Goal: Information Seeking & Learning: Check status

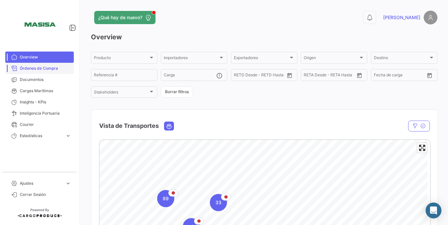
click at [53, 72] on link "Órdenes de Compra" at bounding box center [39, 68] width 69 height 11
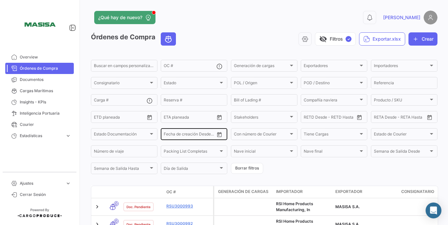
click at [218, 135] on icon "Open calendar" at bounding box center [220, 134] width 5 height 5
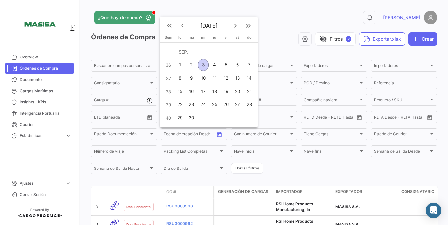
click at [182, 28] on mat-icon "keyboard_arrow_left" at bounding box center [183, 26] width 8 height 8
drag, startPoint x: 177, startPoint y: 117, endPoint x: 198, endPoint y: 117, distance: 20.4
click at [177, 117] on div "25" at bounding box center [180, 118] width 10 height 12
type input "[DATE]"
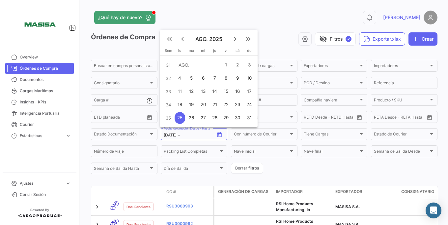
click at [234, 39] on mat-icon "keyboard_arrow_right" at bounding box center [235, 39] width 8 height 8
click at [211, 63] on div "4" at bounding box center [215, 65] width 10 height 12
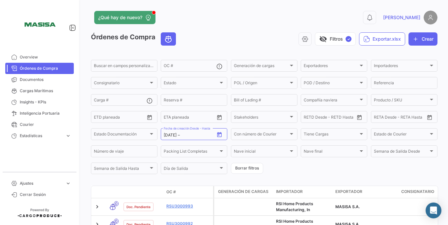
type input "[DATE]"
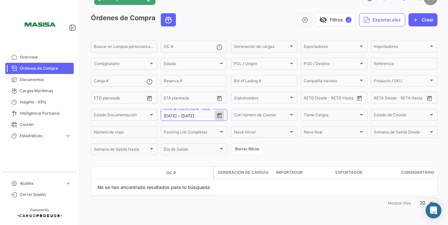
scroll to position [19, 0]
click at [245, 147] on button "Borrar filtros" at bounding box center [247, 148] width 32 height 11
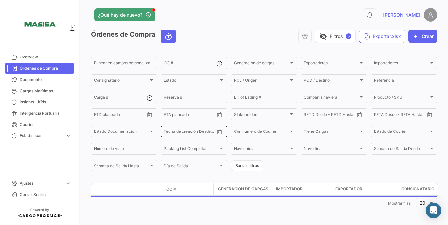
click at [218, 131] on icon "Open calendar" at bounding box center [220, 132] width 6 height 6
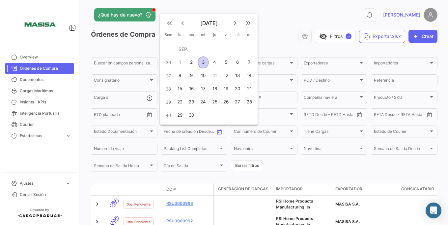
click at [182, 28] on button "keyboard_arrow_left" at bounding box center [182, 22] width 13 height 13
click at [223, 60] on div "1" at bounding box center [226, 62] width 10 height 12
type input "[DATE]"
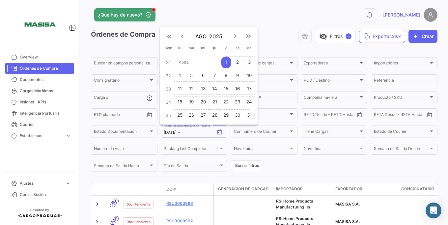
click at [248, 115] on div "31" at bounding box center [249, 115] width 11 height 12
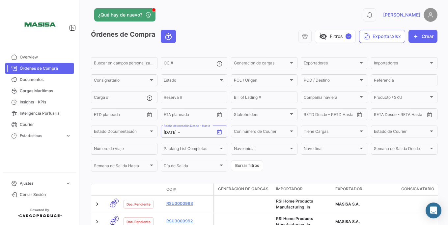
type input "[DATE]"
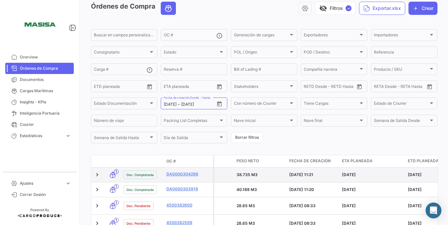
scroll to position [23, 0]
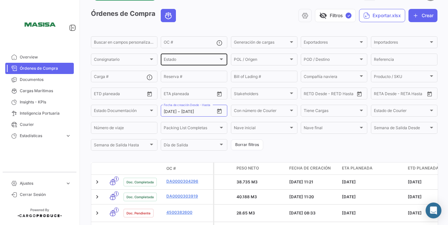
click at [188, 61] on div "Estado" at bounding box center [191, 60] width 55 height 5
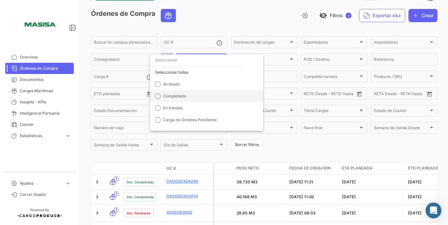
click at [182, 97] on span "Completado" at bounding box center [174, 95] width 23 height 5
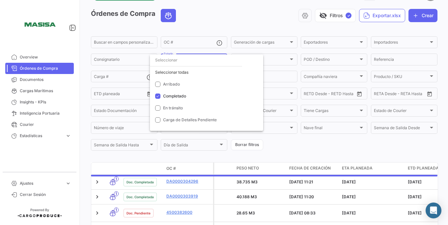
click at [286, 139] on div at bounding box center [224, 112] width 448 height 225
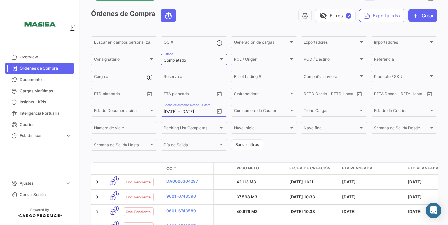
click at [185, 61] on mat-select-trigger "Completado" at bounding box center [175, 60] width 22 height 5
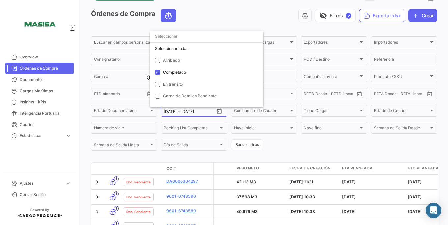
click at [318, 154] on div at bounding box center [224, 112] width 448 height 225
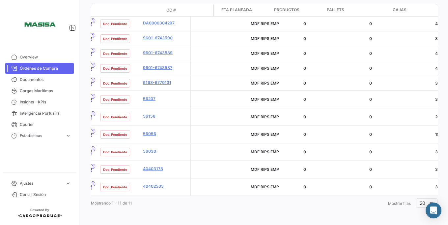
scroll to position [0, 1005]
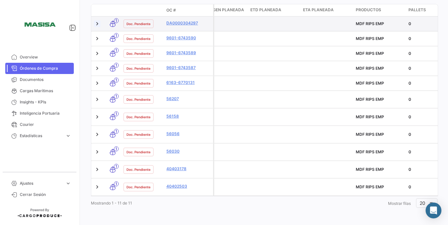
click at [100, 21] on link at bounding box center [97, 23] width 7 height 7
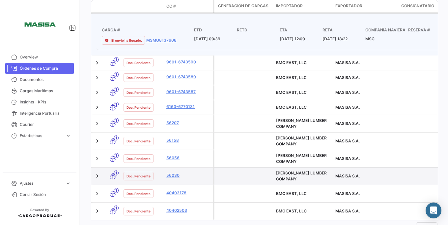
scroll to position [142, 0]
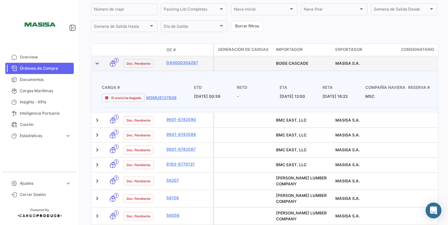
click at [99, 63] on link at bounding box center [97, 63] width 7 height 7
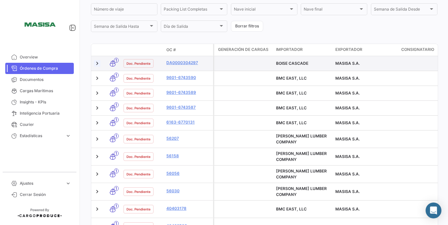
click at [99, 63] on link at bounding box center [97, 63] width 7 height 7
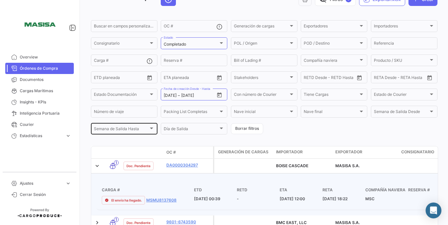
scroll to position [0, 0]
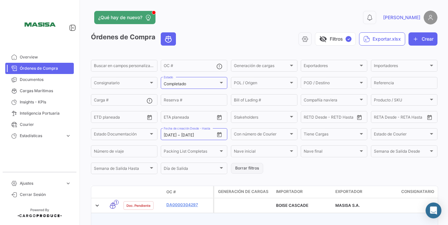
click at [249, 169] on button "Borrar filtros" at bounding box center [247, 168] width 32 height 11
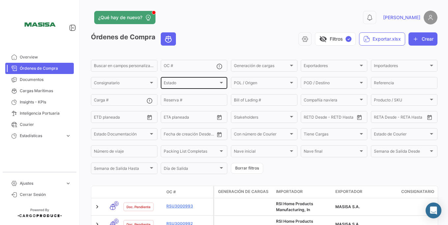
click at [183, 79] on div "Estado Estado" at bounding box center [194, 82] width 61 height 13
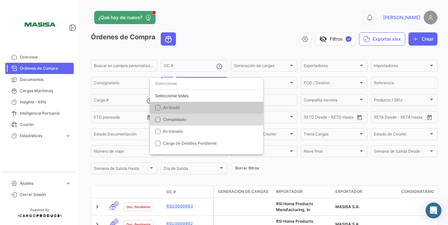
click at [173, 119] on span "Completado" at bounding box center [174, 119] width 23 height 5
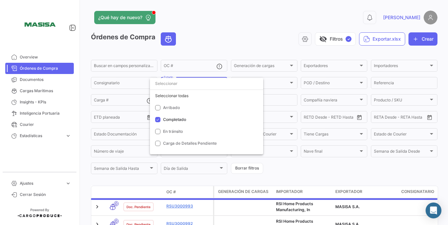
click at [208, 53] on div at bounding box center [224, 112] width 448 height 225
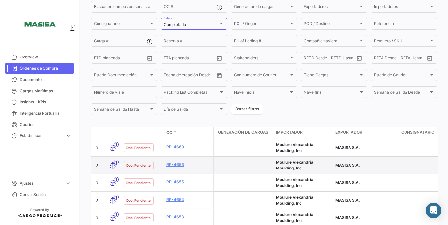
scroll to position [40, 0]
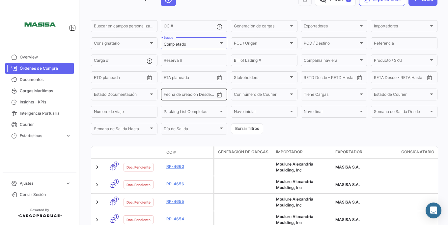
click at [218, 94] on icon "Open calendar" at bounding box center [220, 94] width 5 height 5
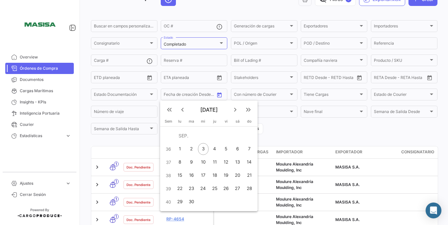
click at [282, 133] on div at bounding box center [224, 112] width 448 height 225
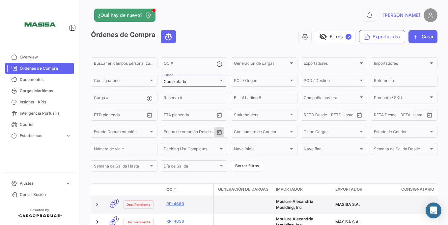
scroll to position [0, 0]
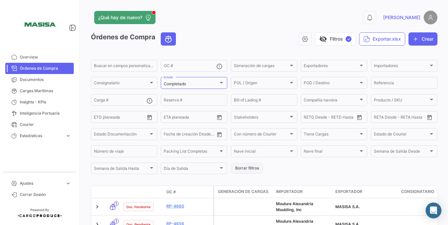
click at [240, 166] on button "Borrar filtros" at bounding box center [247, 168] width 32 height 11
click at [65, 93] on span "Cargas Marítimas" at bounding box center [45, 91] width 51 height 6
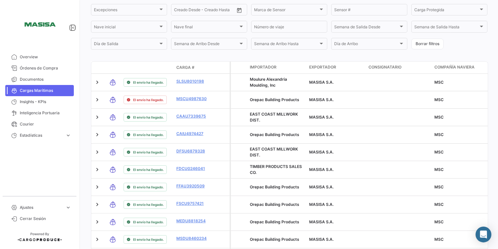
scroll to position [158, 0]
click at [351, 61] on datatable-header "Modo de Transporte Estado de Envio Carga # Póliza Carga Protegida Importador Ex…" at bounding box center [289, 67] width 397 height 13
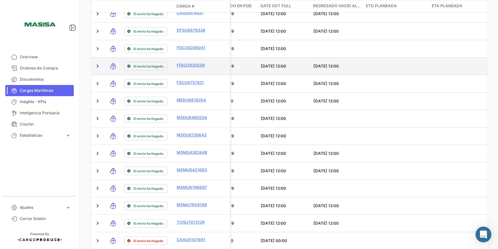
scroll to position [192, 0]
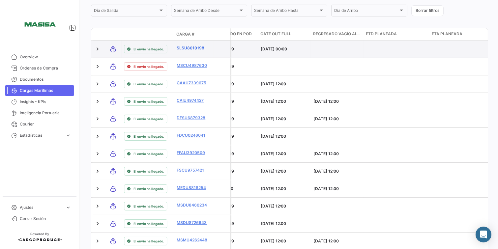
click at [194, 46] on link "SLSU8010198" at bounding box center [194, 48] width 34 height 6
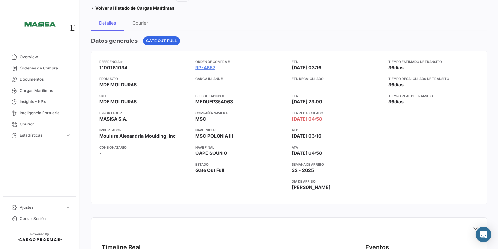
scroll to position [88, 0]
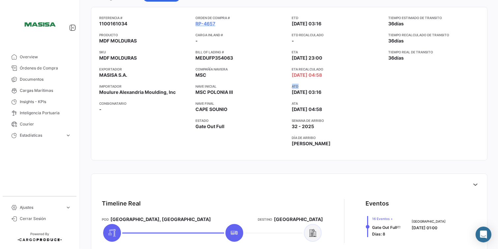
drag, startPoint x: 289, startPoint y: 85, endPoint x: 337, endPoint y: 90, distance: 48.0
click at [337, 90] on div "Referencia # 1100161034 Producto MDF MOLDURAS SKU MDF MOLDURAS Exportador MASIS…" at bounding box center [289, 83] width 380 height 137
click at [352, 98] on div "ETD [DATE] 03:16 ETD Recalculado - ETA [DATE] 23:00 ETA Recalculado [DATE] 04:5…" at bounding box center [337, 83] width 91 height 137
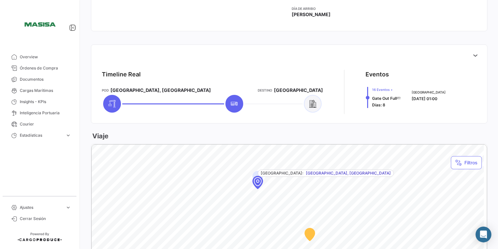
scroll to position [220, 0]
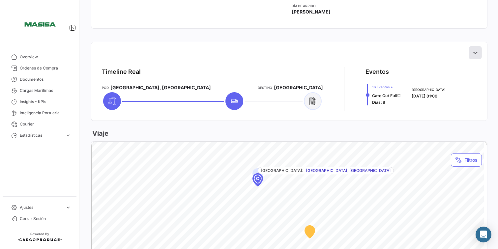
click at [448, 57] on button at bounding box center [475, 52] width 13 height 13
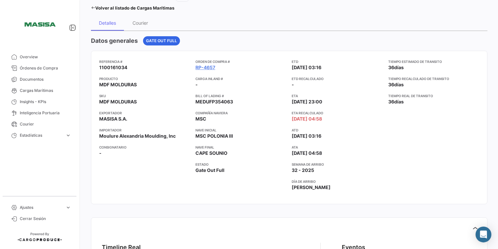
scroll to position [0, 0]
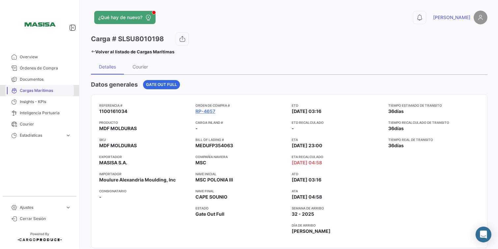
click at [48, 93] on span "Cargas Marítimas" at bounding box center [45, 91] width 51 height 6
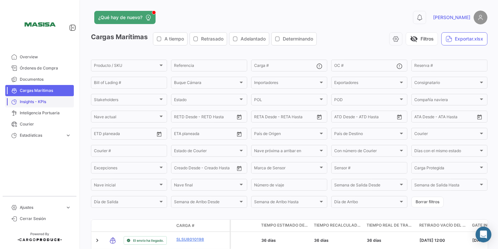
click at [30, 103] on span "Insights - KPIs" at bounding box center [45, 102] width 51 height 6
